Goal: Check status: Check status

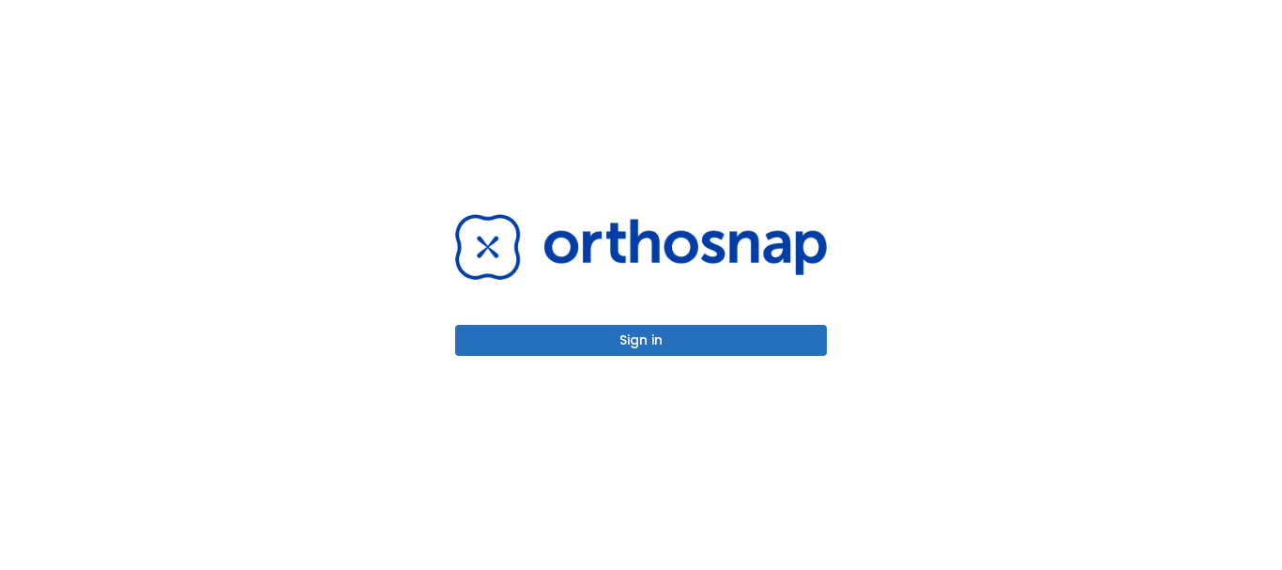
click at [649, 332] on button "Sign in" at bounding box center [641, 340] width 372 height 31
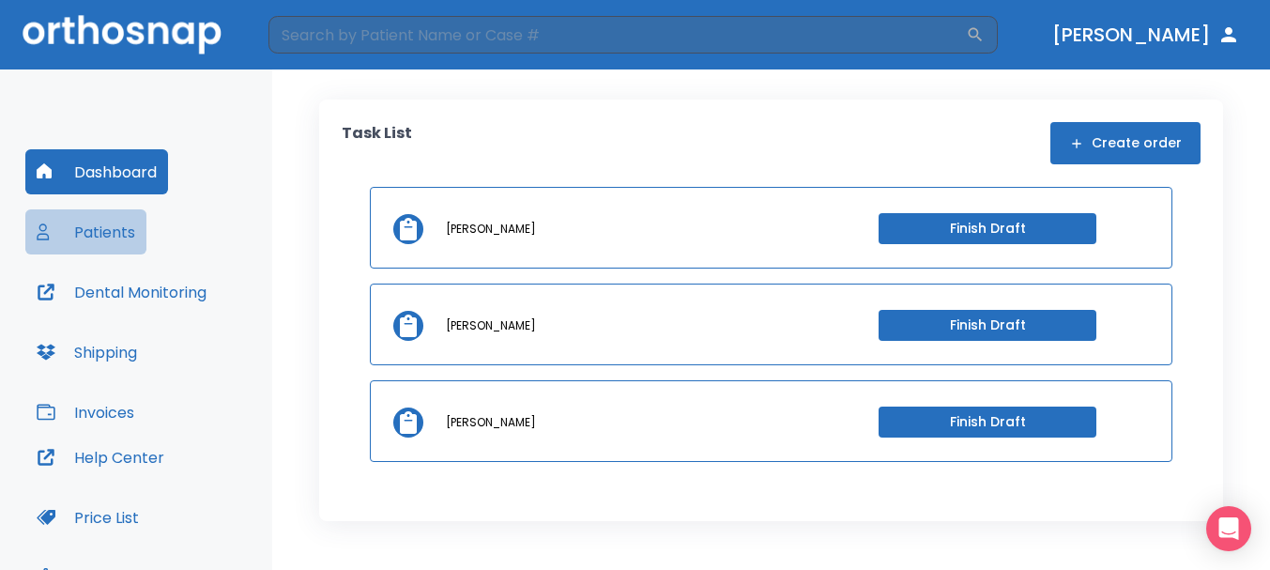
click at [114, 231] on button "Patients" at bounding box center [85, 231] width 121 height 45
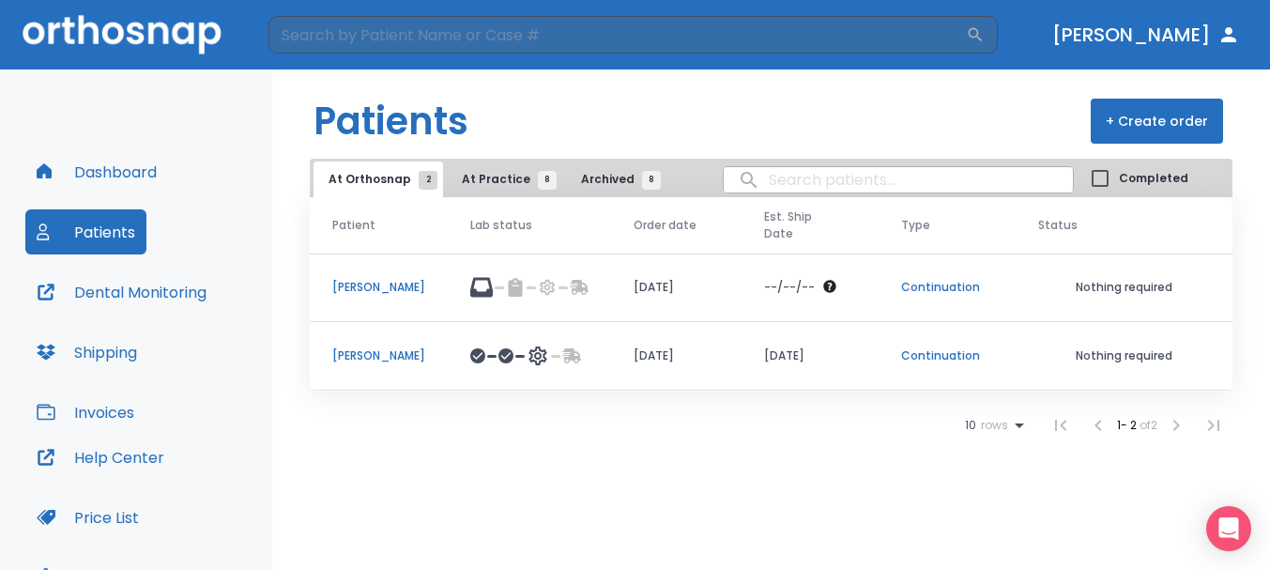
click at [399, 280] on p "[PERSON_NAME]" at bounding box center [378, 287] width 93 height 17
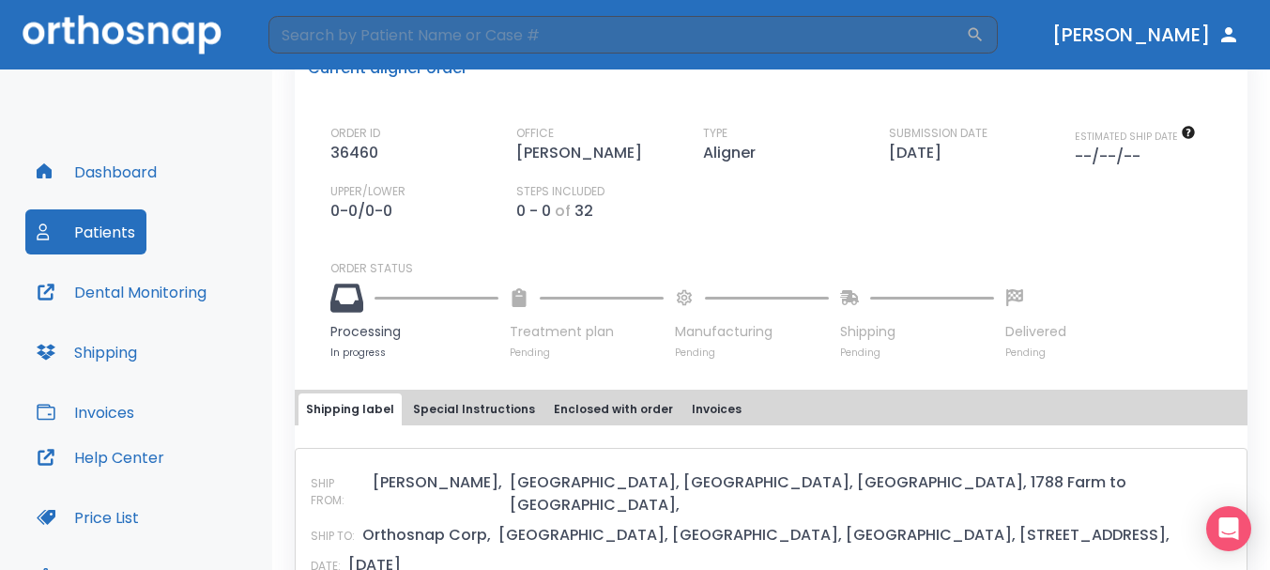
scroll to position [563, 0]
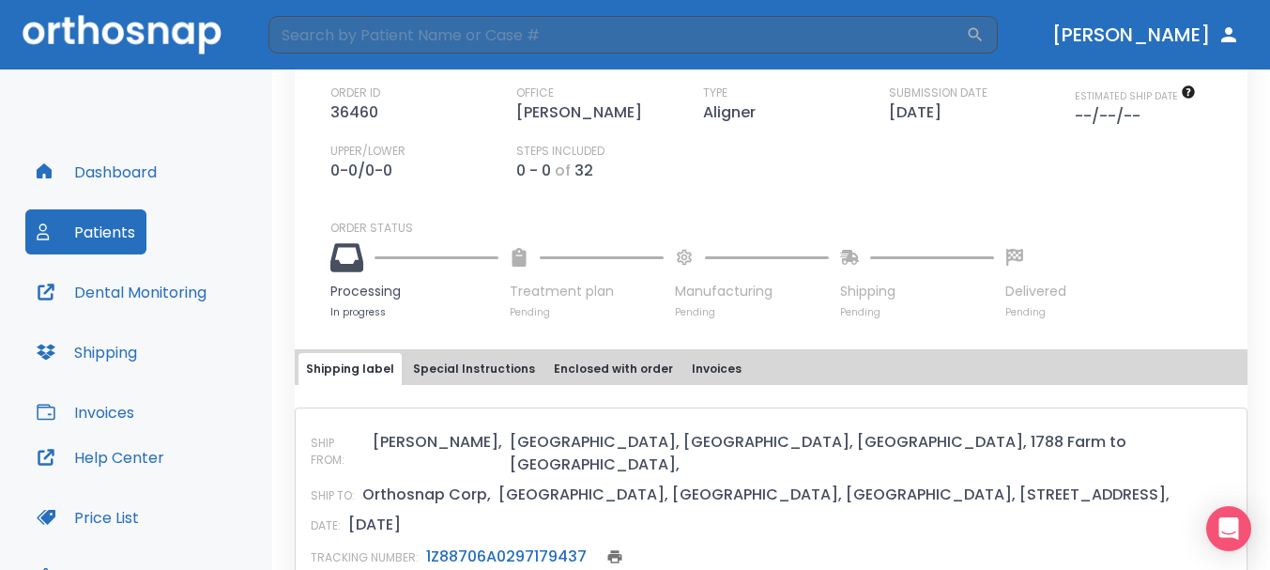
click at [510, 545] on link "1Z88706A0297179437" at bounding box center [506, 556] width 161 height 22
click at [129, 285] on button "Dental Monitoring" at bounding box center [121, 291] width 192 height 45
